Goal: Task Accomplishment & Management: Manage account settings

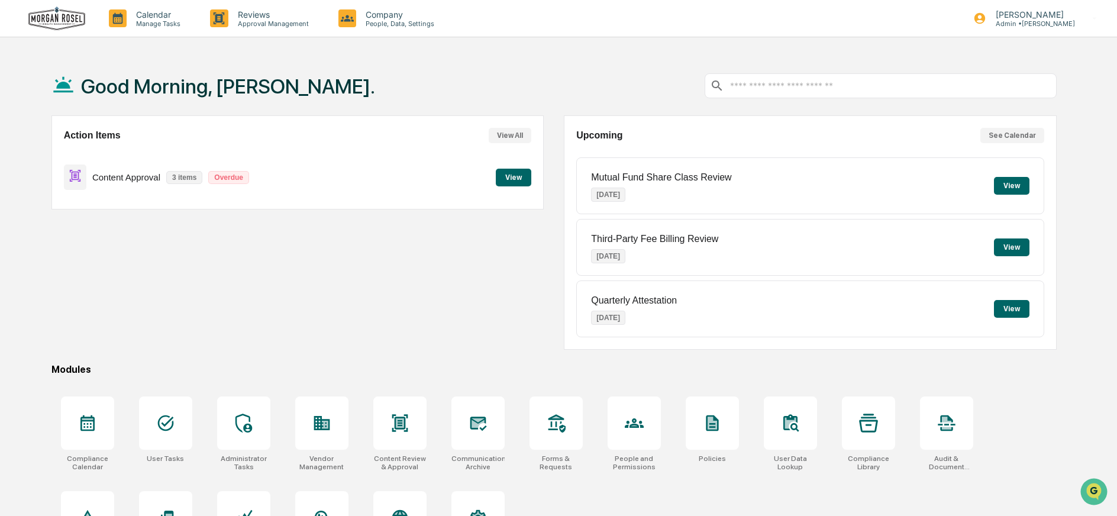
click at [524, 176] on button "View" at bounding box center [513, 178] width 35 height 18
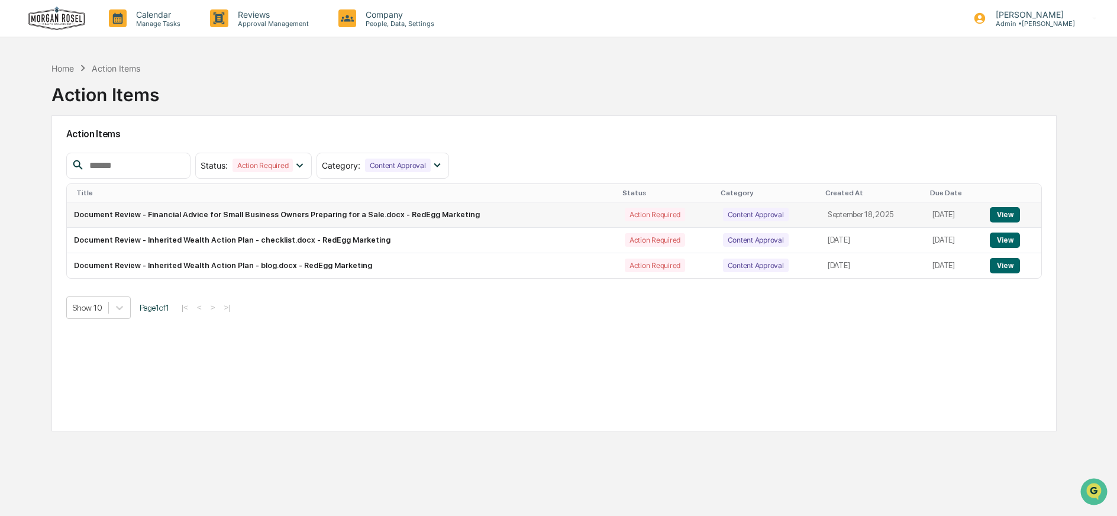
click at [1007, 214] on button "View" at bounding box center [1004, 214] width 30 height 15
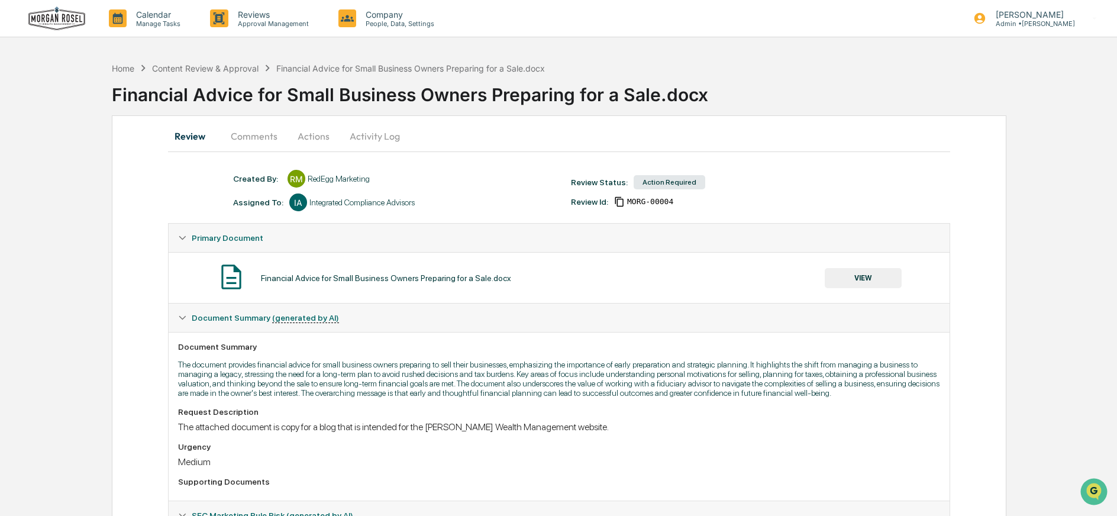
click at [307, 135] on button "Actions" at bounding box center [313, 136] width 53 height 28
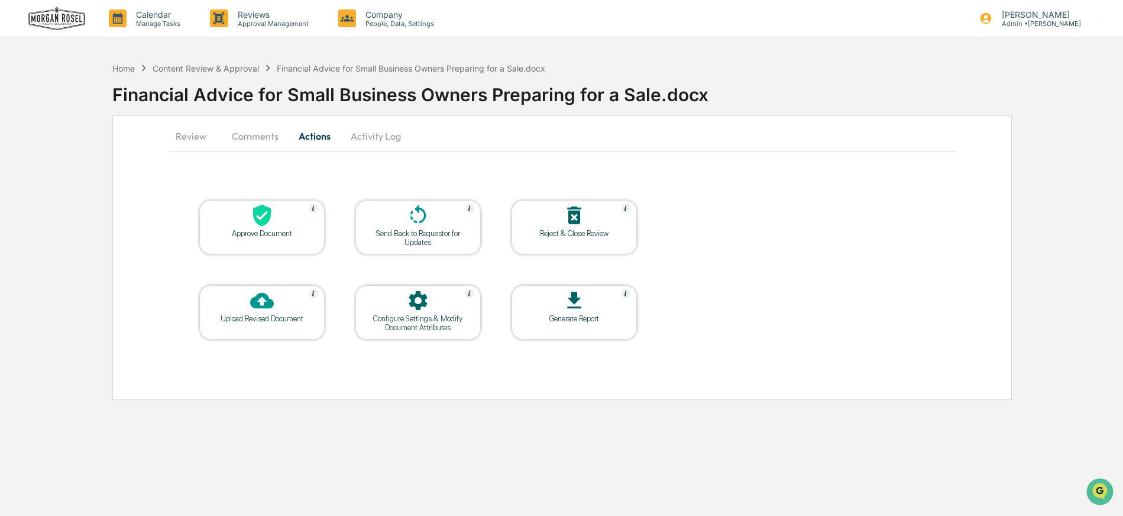
click at [410, 221] on icon at bounding box center [418, 215] width 24 height 24
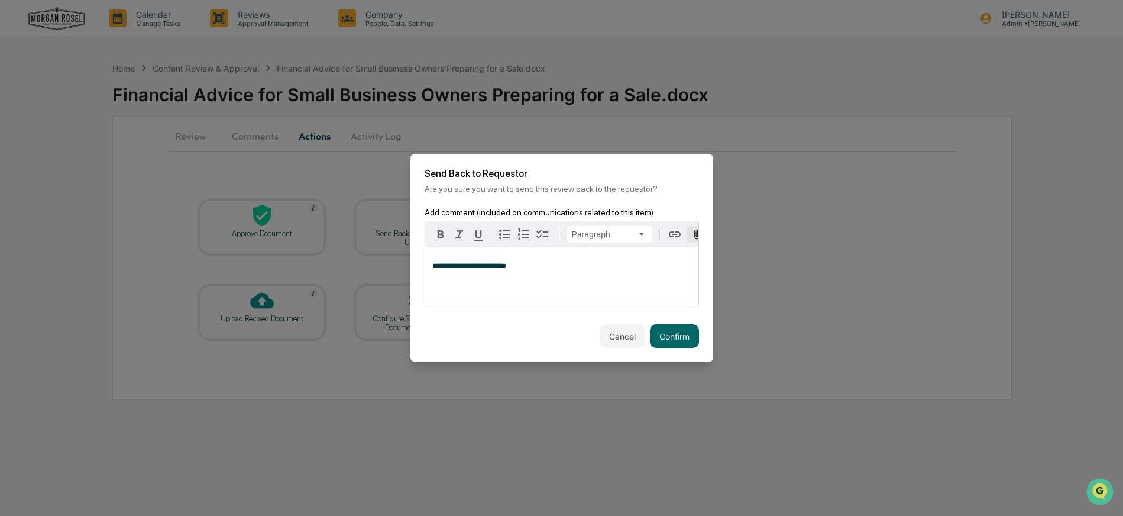
click at [697, 231] on icon "button" at bounding box center [696, 234] width 5 height 10
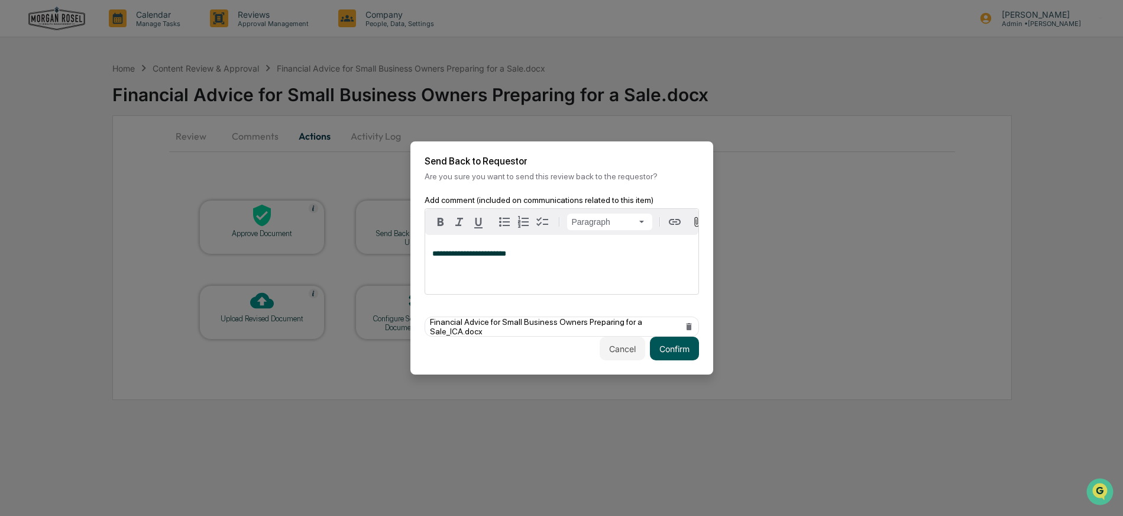
click at [672, 346] on button "Confirm" at bounding box center [674, 349] width 49 height 24
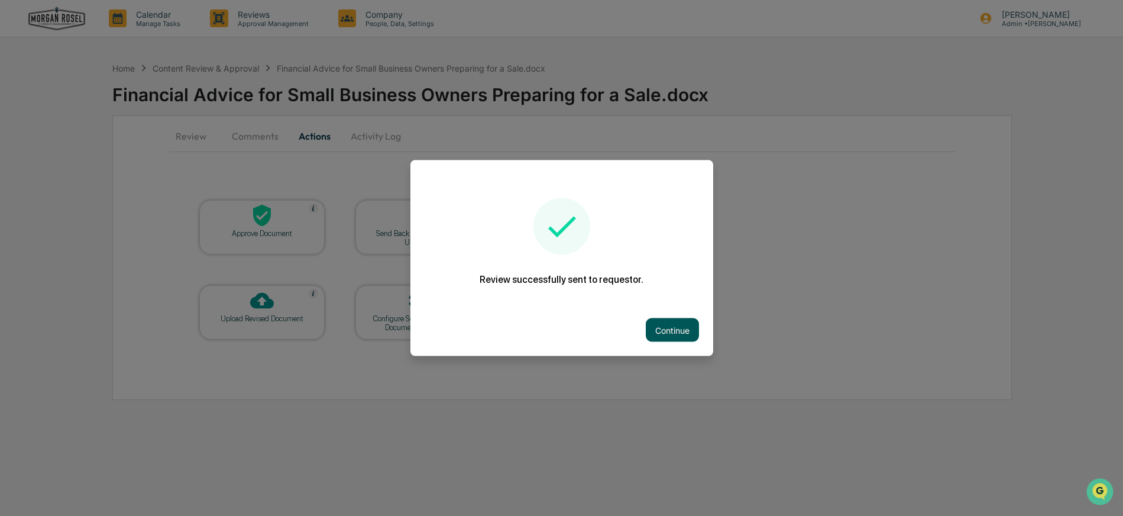
click at [673, 325] on button "Continue" at bounding box center [672, 330] width 53 height 24
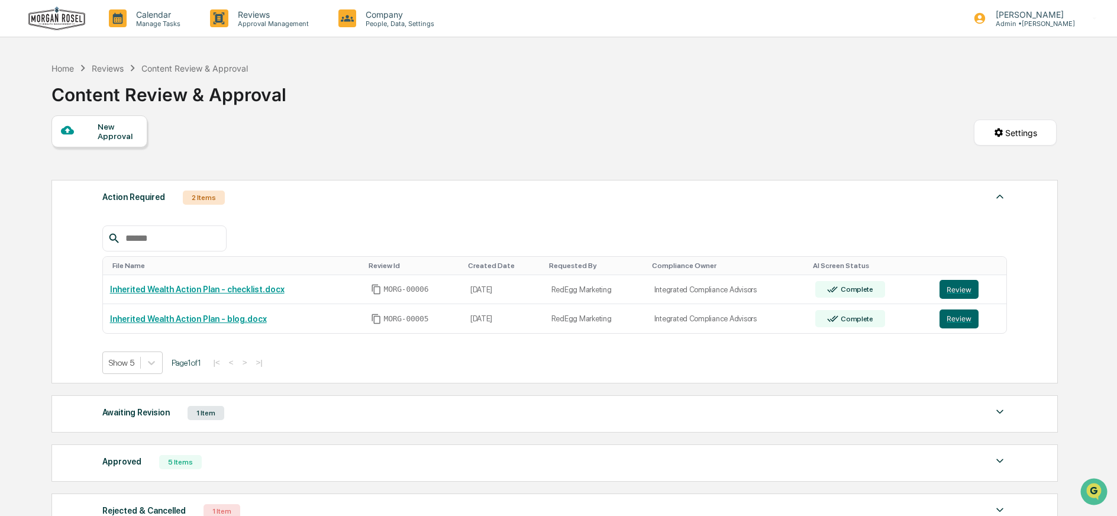
click at [51, 14] on img at bounding box center [56, 19] width 57 height 24
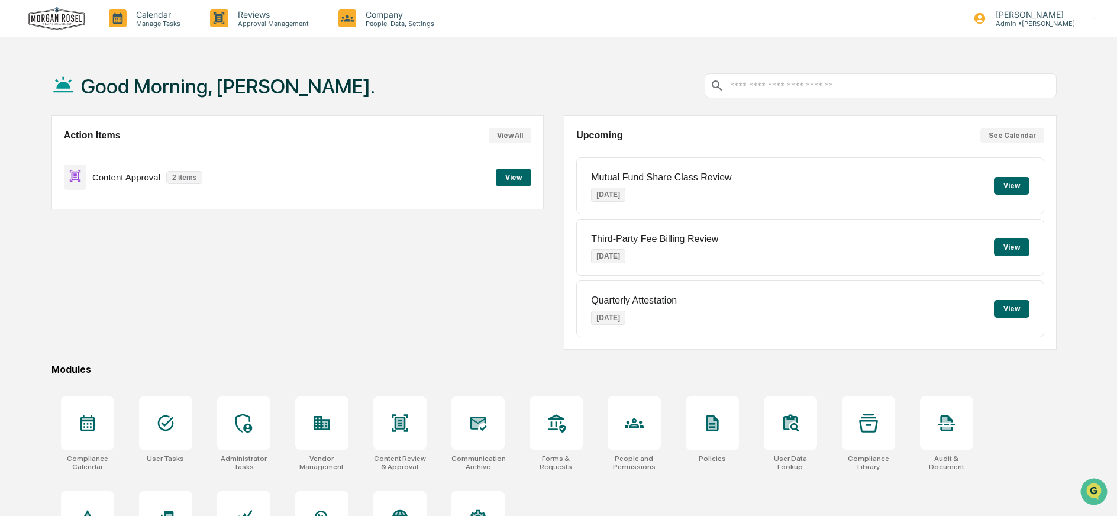
click at [519, 178] on button "View" at bounding box center [513, 178] width 35 height 18
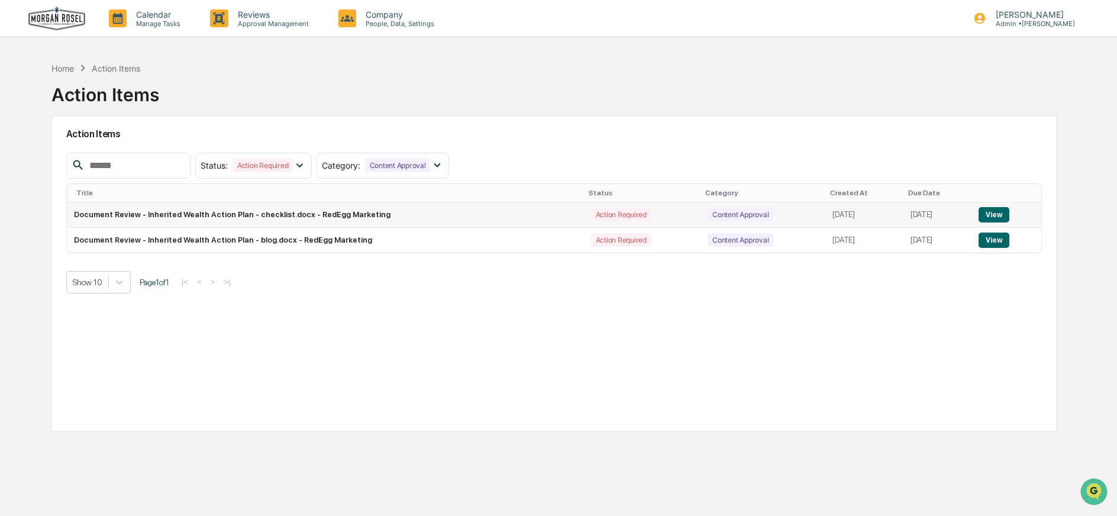
click at [998, 214] on button "View" at bounding box center [993, 214] width 30 height 15
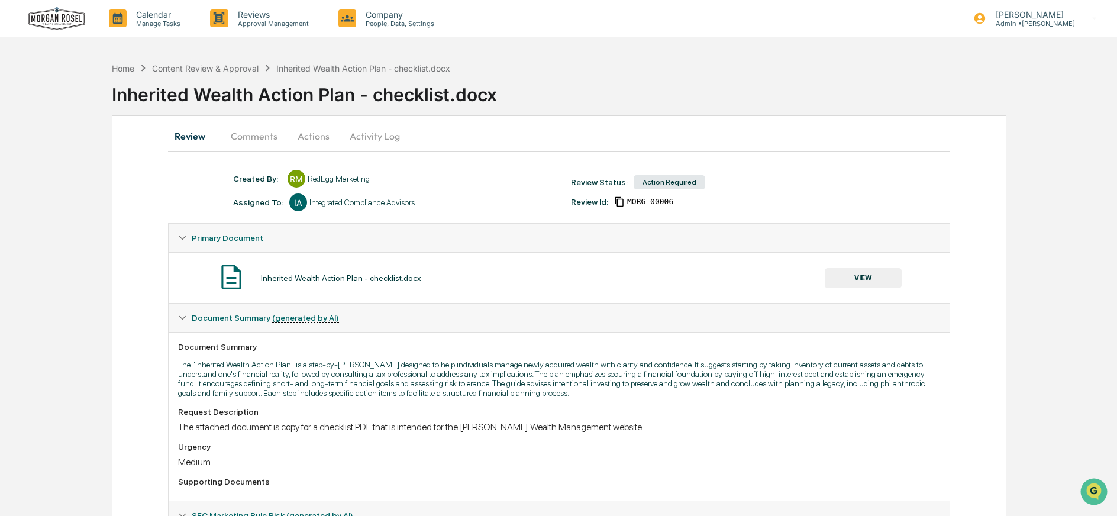
click at [859, 280] on button "VIEW" at bounding box center [862, 278] width 77 height 20
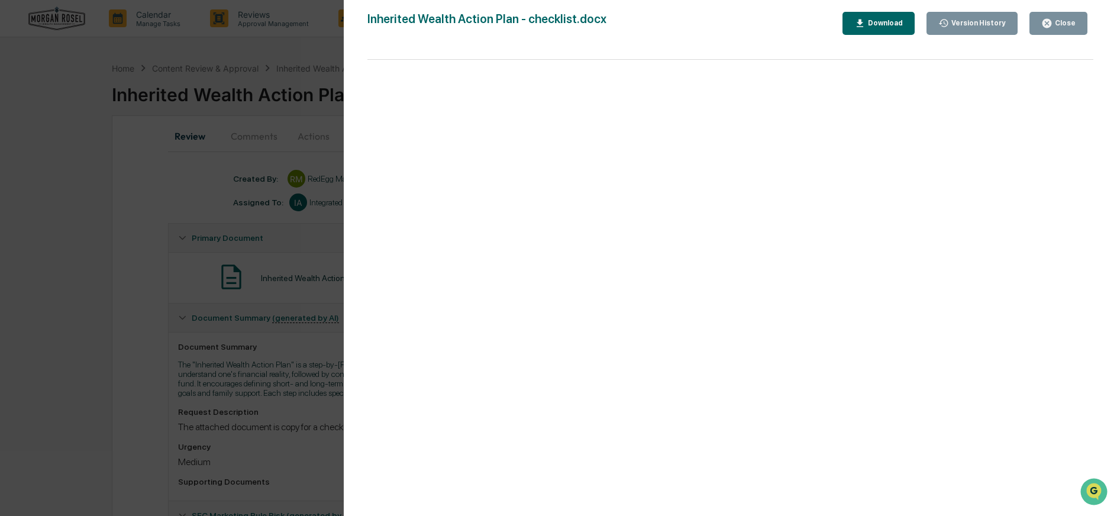
click at [1051, 21] on icon "button" at bounding box center [1046, 23] width 9 height 9
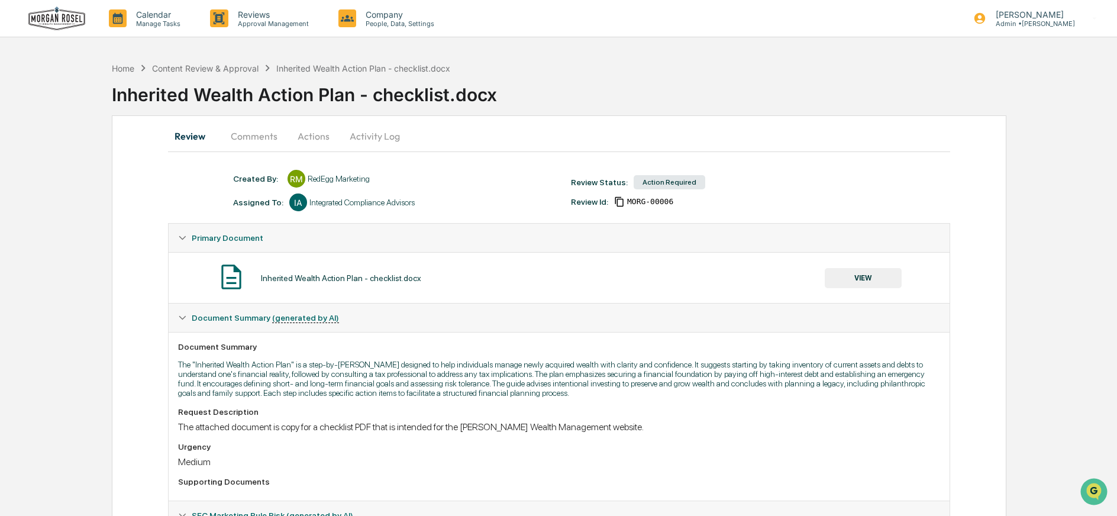
click at [311, 140] on button "Actions" at bounding box center [313, 136] width 53 height 28
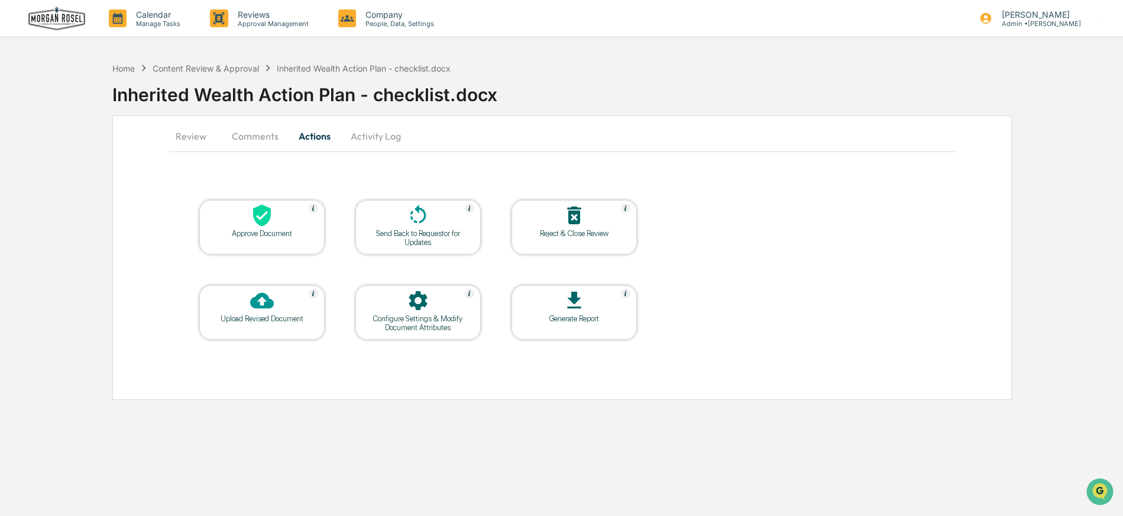
click at [269, 211] on icon at bounding box center [262, 216] width 18 height 22
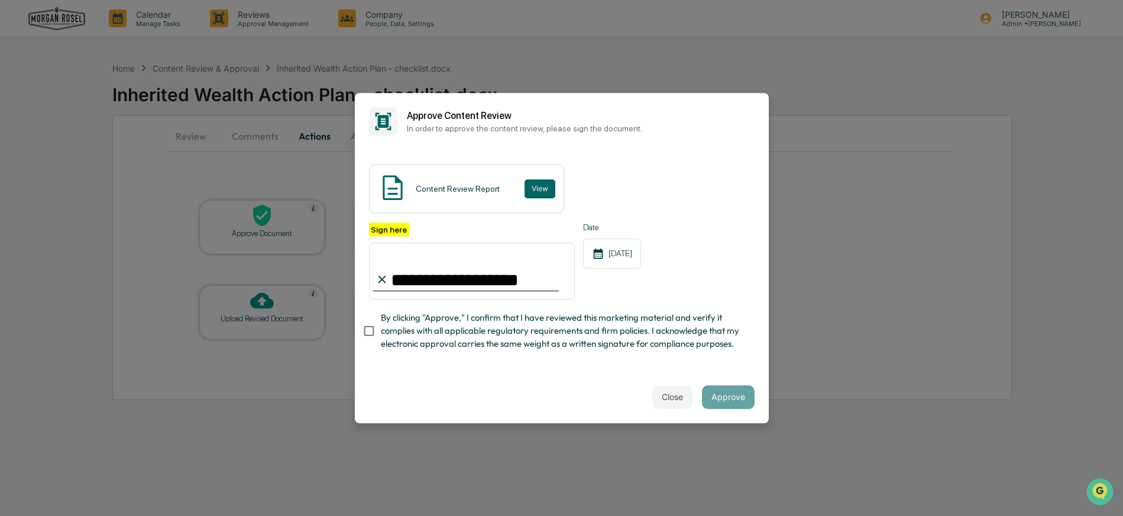
type input "**********"
click at [736, 395] on button "Approve" at bounding box center [728, 397] width 53 height 24
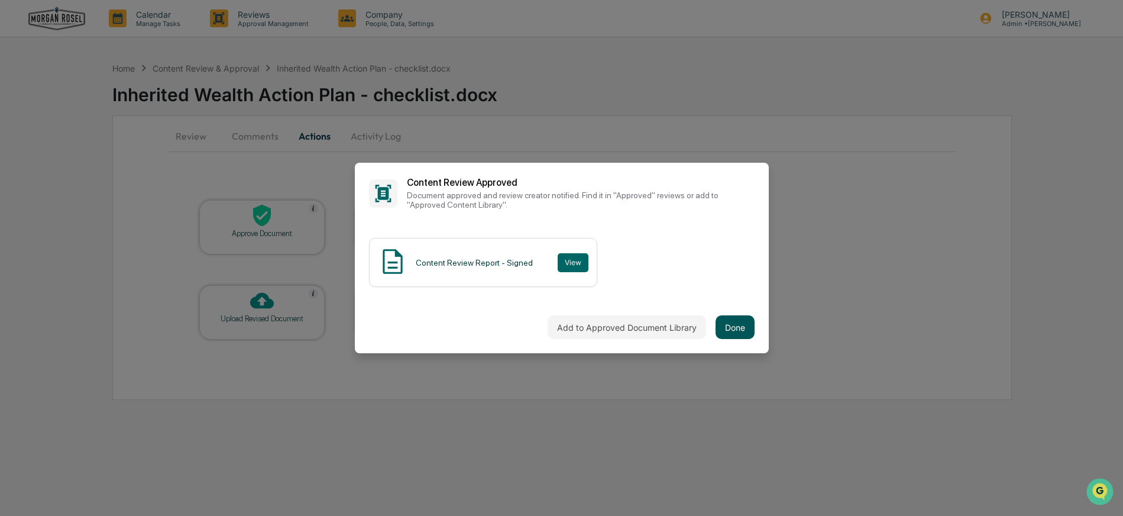
click at [733, 332] on button "Done" at bounding box center [735, 327] width 39 height 24
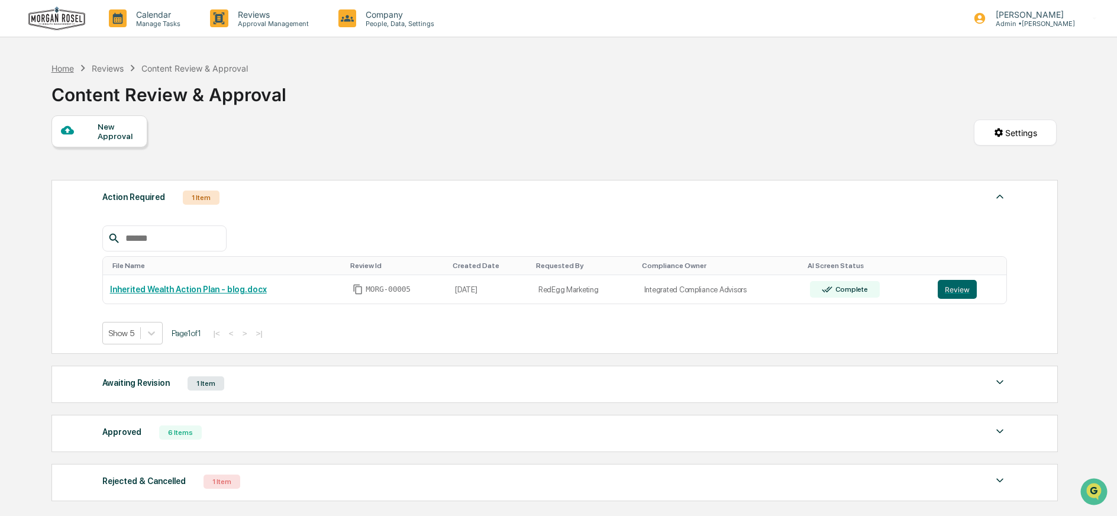
click at [64, 69] on div "Home" at bounding box center [62, 68] width 22 height 10
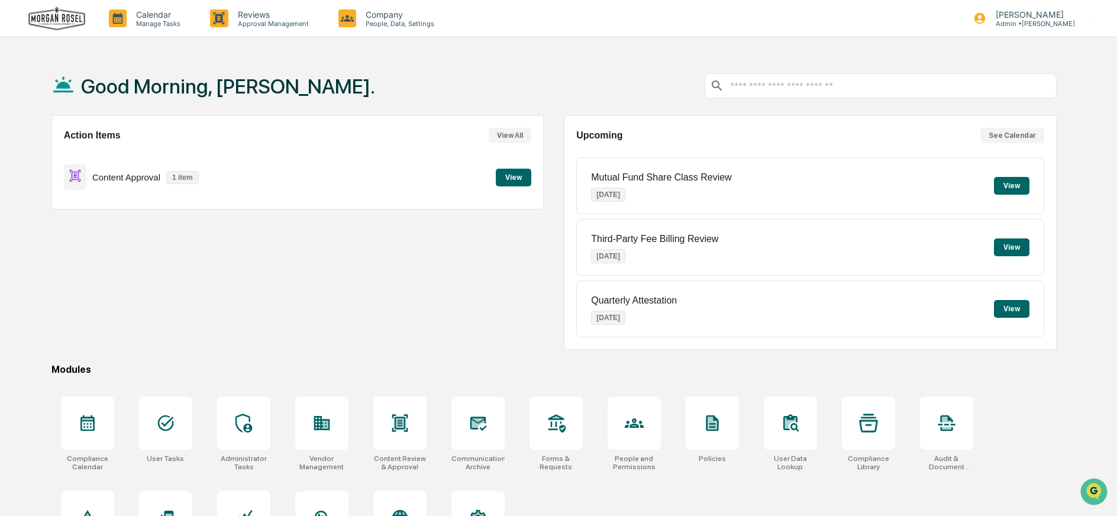
click at [507, 177] on button "View" at bounding box center [513, 178] width 35 height 18
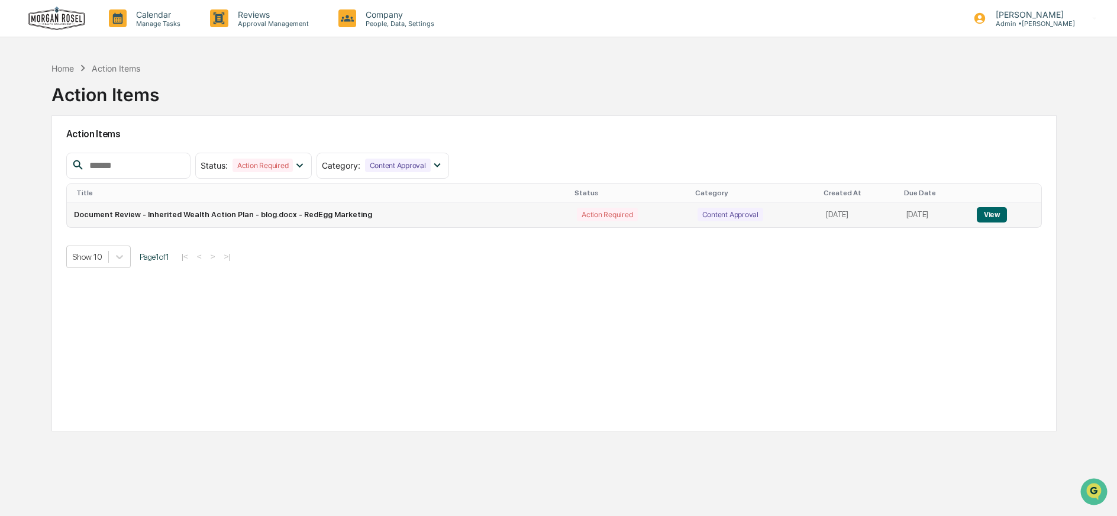
click at [997, 211] on button "View" at bounding box center [991, 214] width 30 height 15
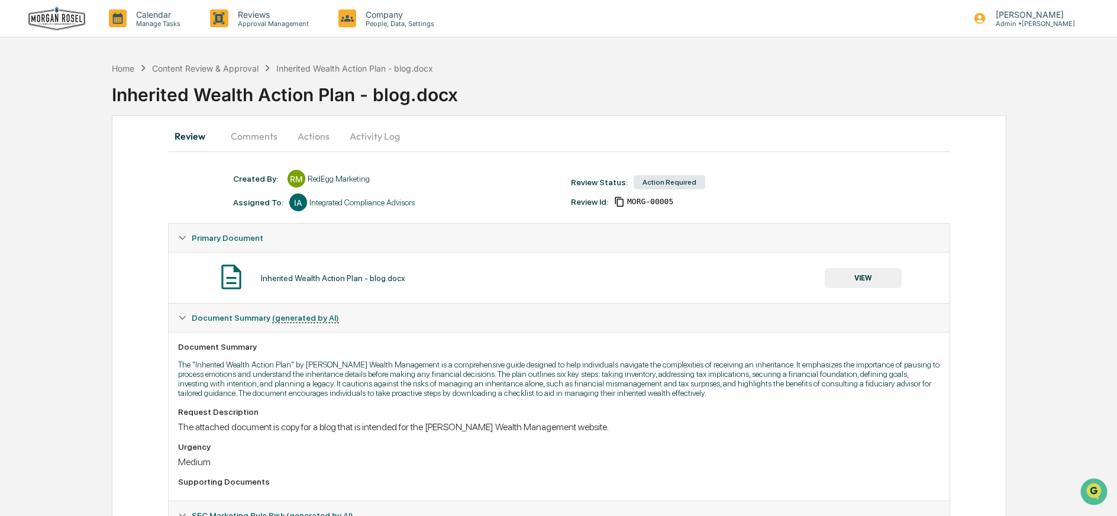
click at [858, 280] on button "VIEW" at bounding box center [862, 278] width 77 height 20
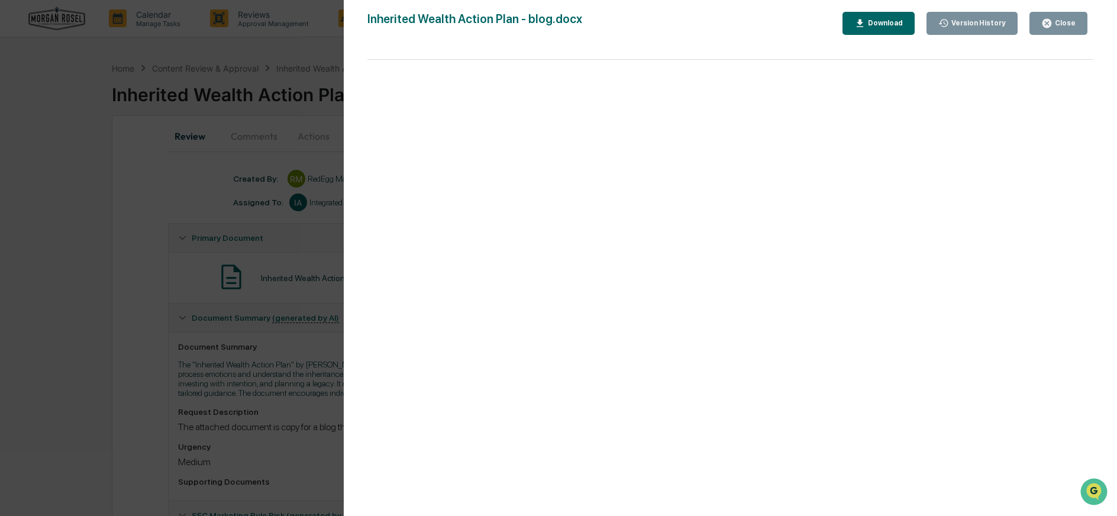
click at [887, 19] on div "Download" at bounding box center [883, 23] width 37 height 8
click at [1055, 18] on div "Close" at bounding box center [1058, 23] width 34 height 11
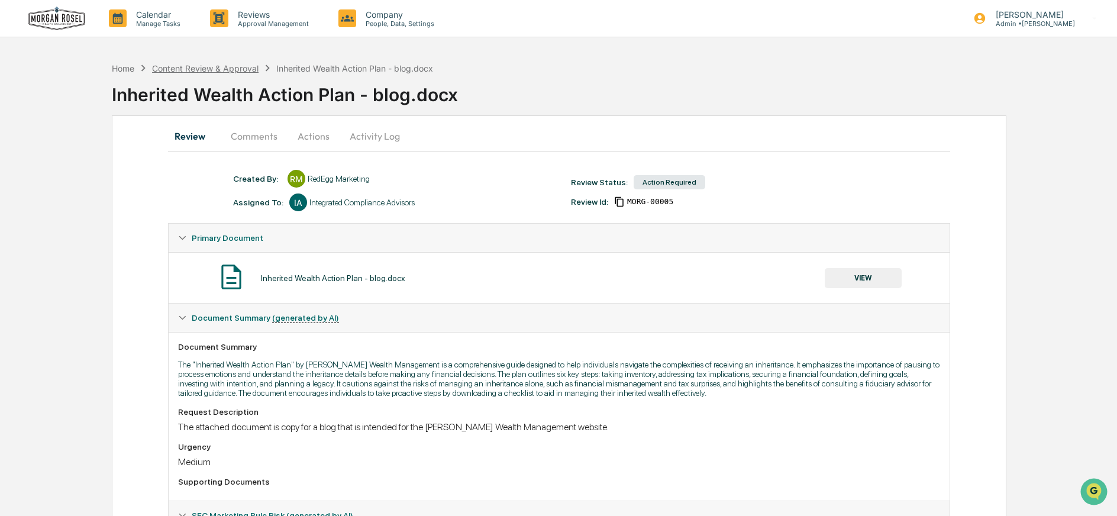
click at [203, 66] on div "Content Review & Approval" at bounding box center [205, 68] width 106 height 10
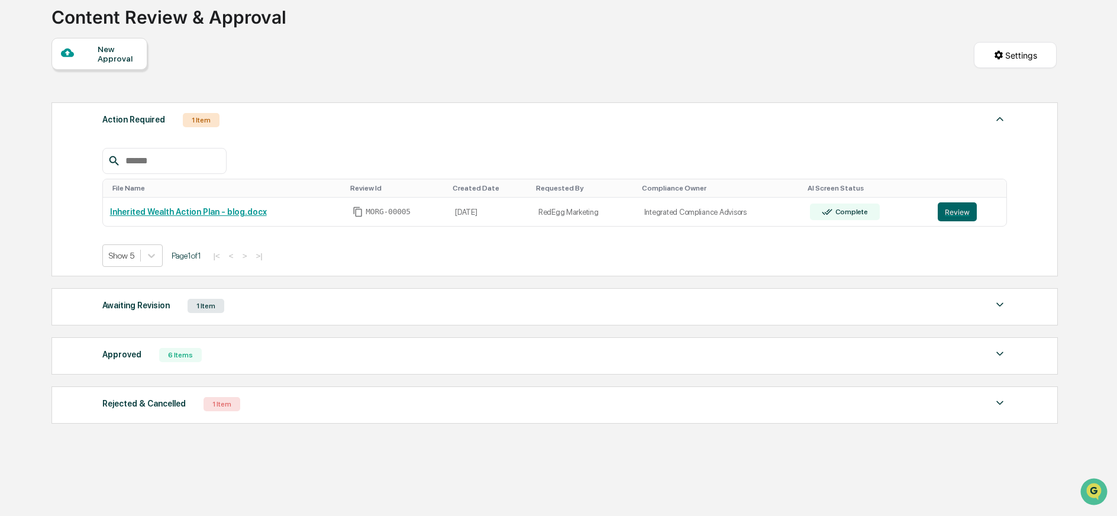
scroll to position [103, 0]
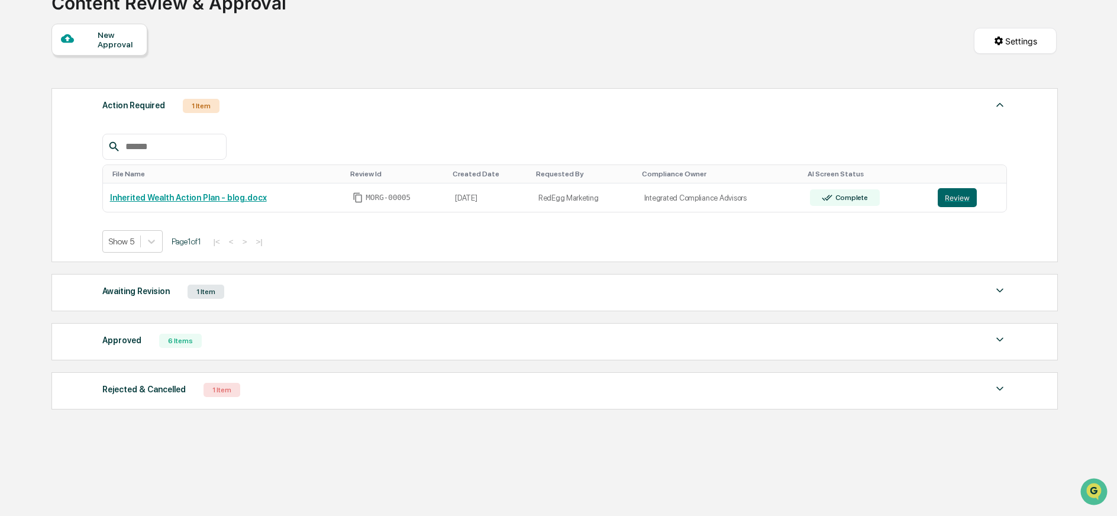
click at [230, 332] on div "Approved 6 Items" at bounding box center [554, 340] width 904 height 17
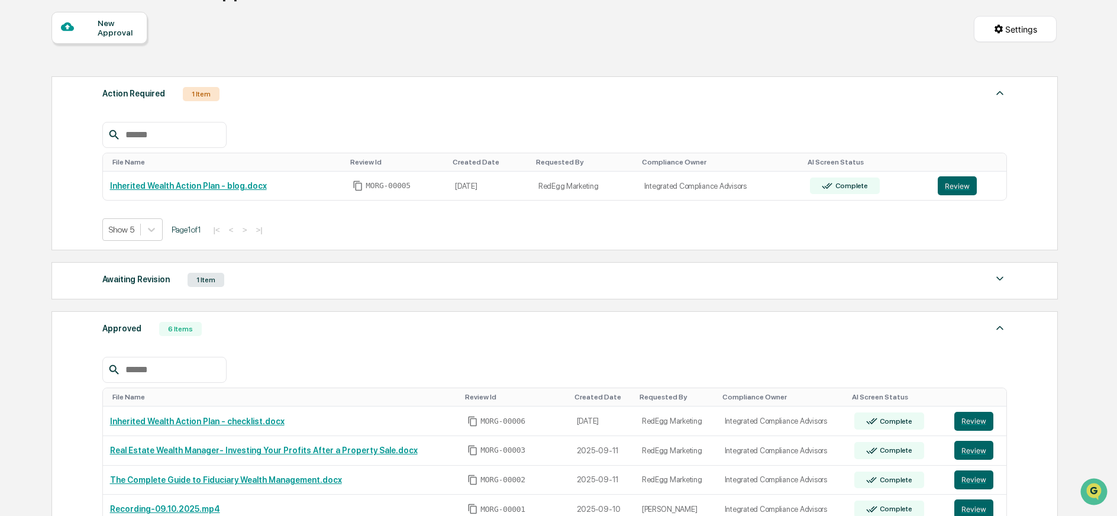
scroll to position [262, 0]
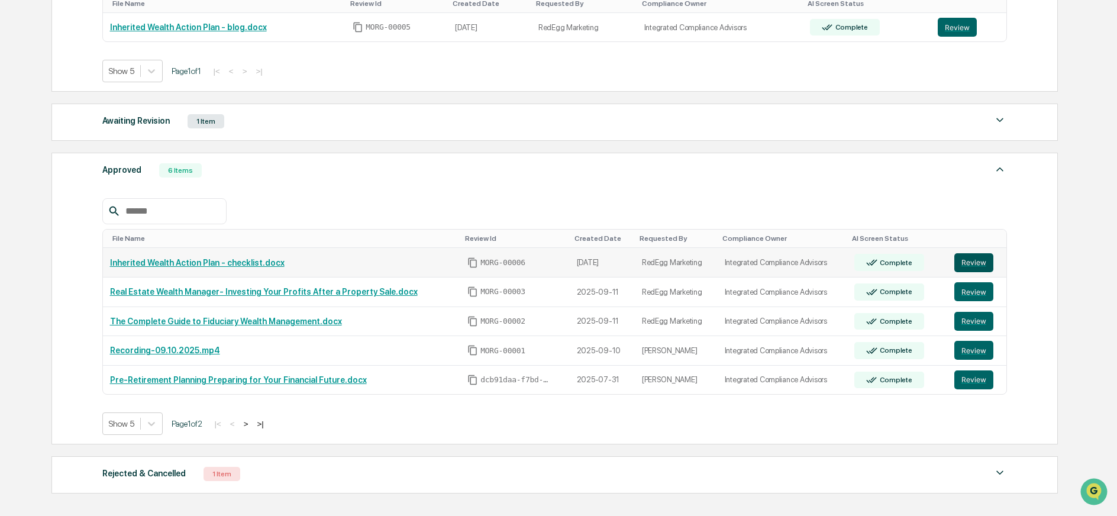
click at [960, 262] on button "Review" at bounding box center [973, 262] width 39 height 19
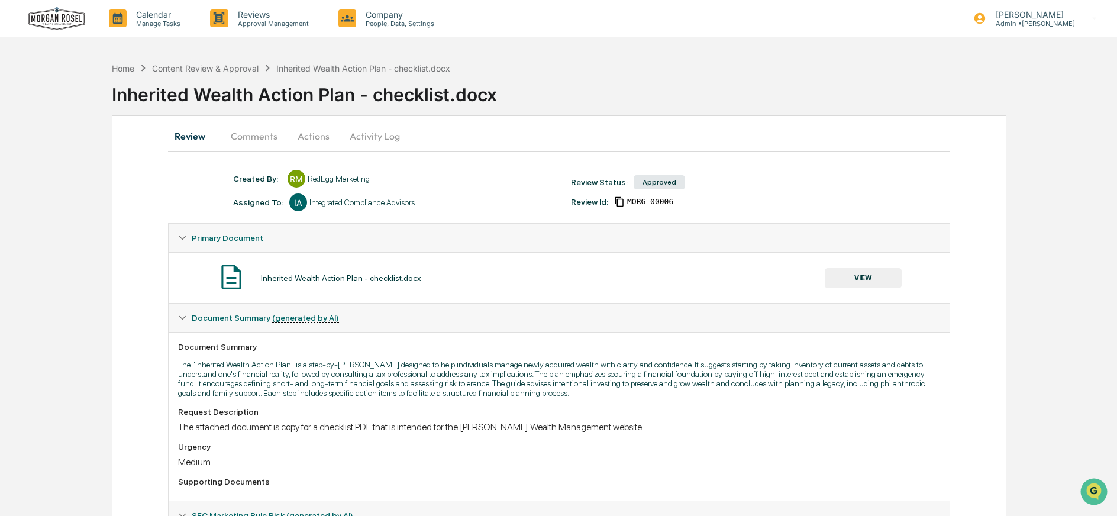
click at [307, 136] on button "Actions" at bounding box center [313, 136] width 53 height 28
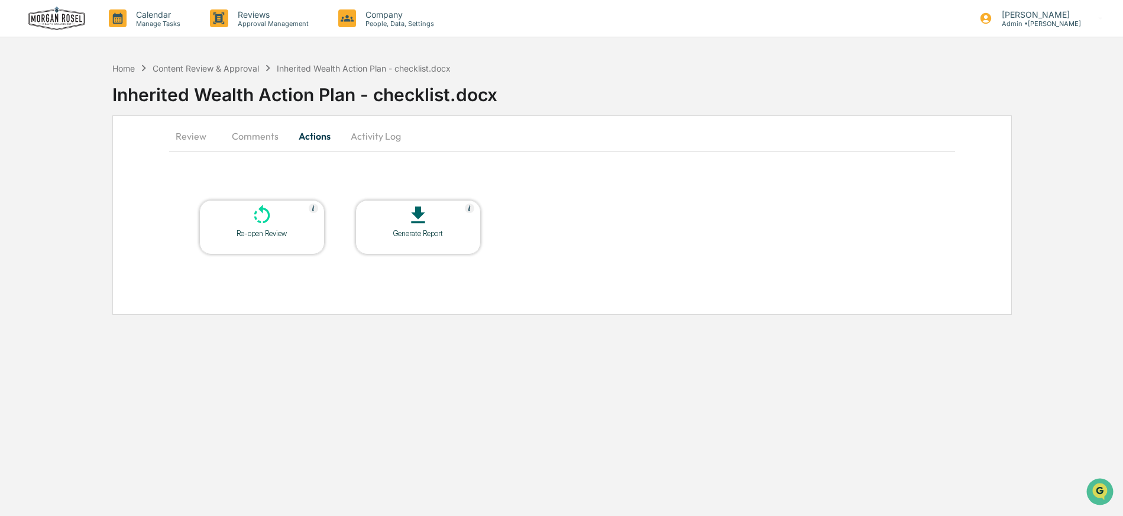
click at [266, 218] on icon at bounding box center [262, 215] width 24 height 24
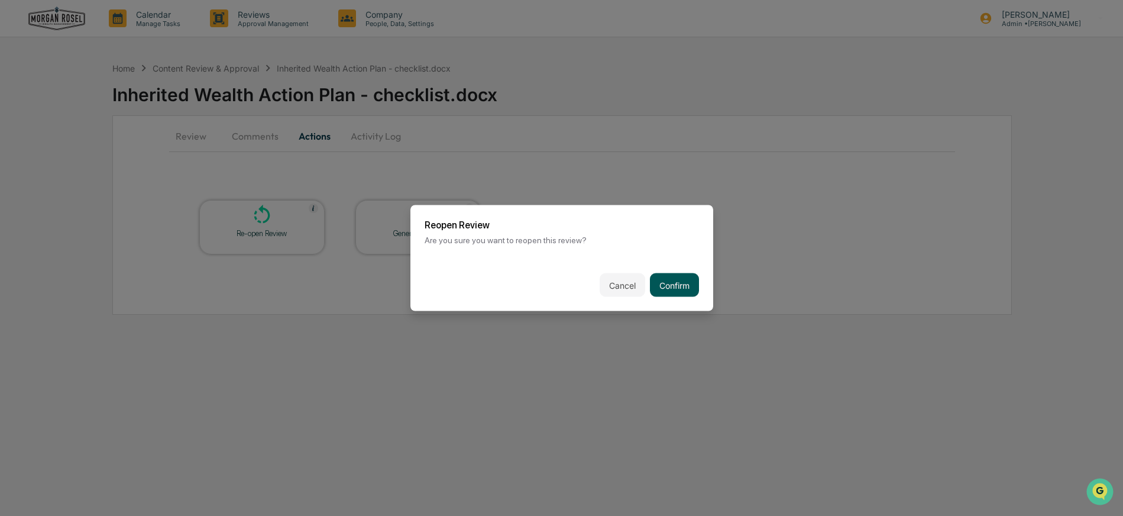
click at [674, 283] on button "Confirm" at bounding box center [674, 285] width 49 height 24
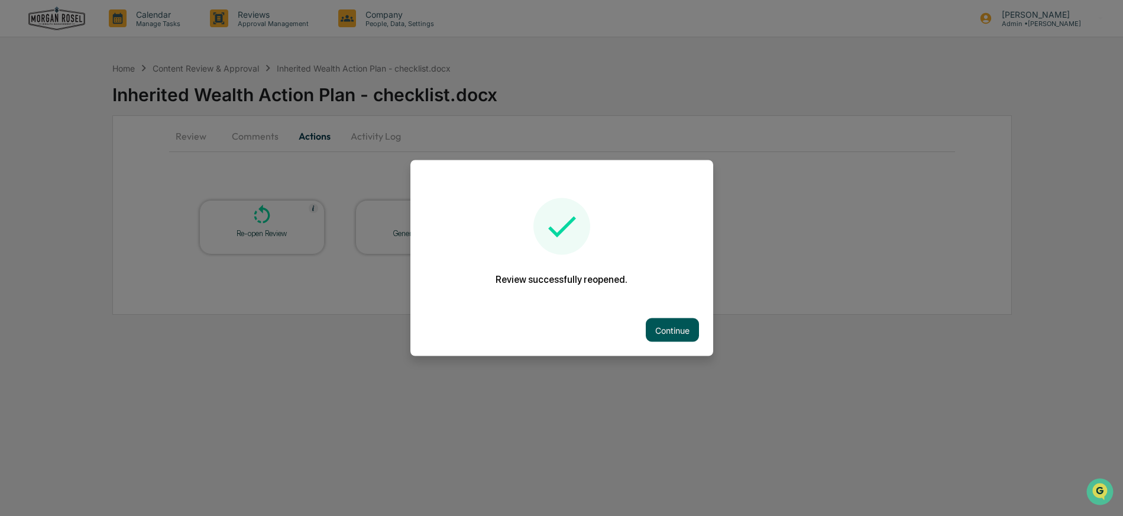
click at [675, 325] on button "Continue" at bounding box center [672, 330] width 53 height 24
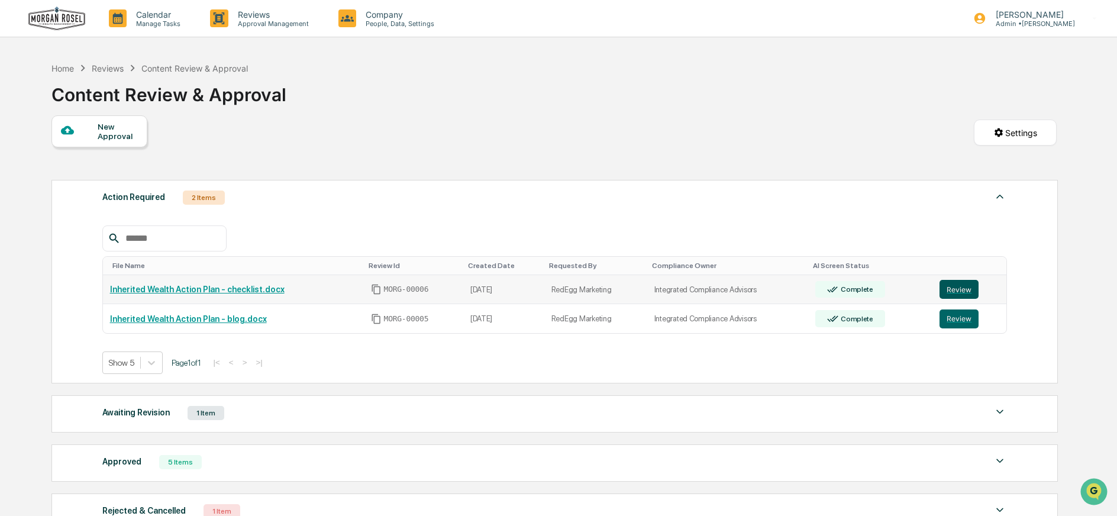
click at [955, 286] on button "Review" at bounding box center [958, 289] width 39 height 19
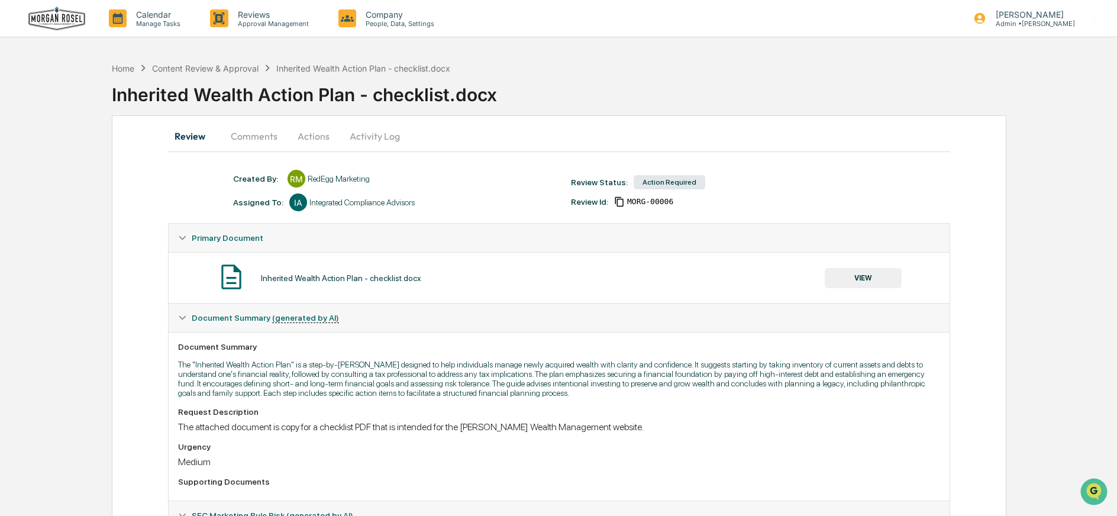
click at [860, 277] on button "VIEW" at bounding box center [862, 278] width 77 height 20
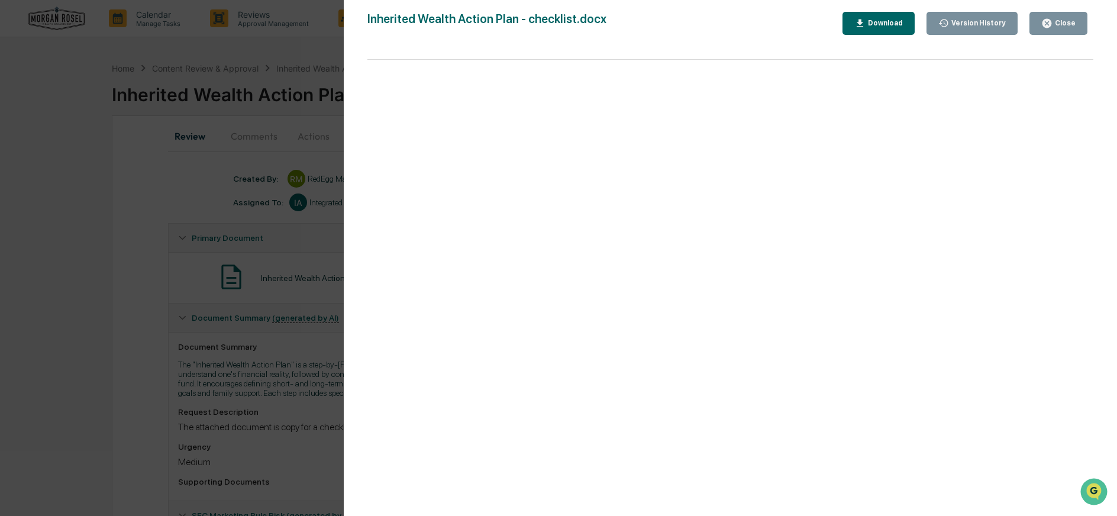
click at [895, 20] on div "Download" at bounding box center [883, 23] width 37 height 8
